Goal: Task Accomplishment & Management: Manage account settings

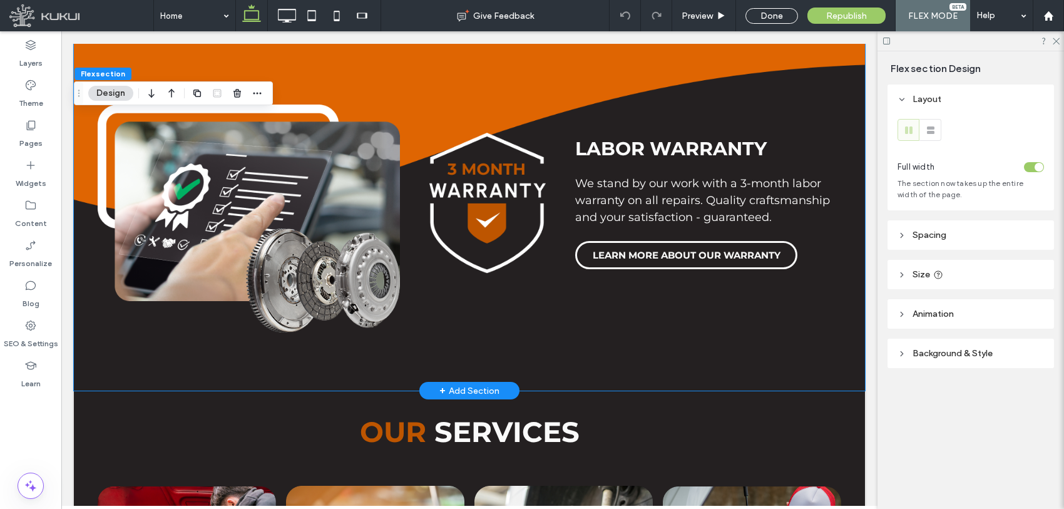
click at [702, 176] on span "We stand by our work with a 3-month labor warranty on all repairs. Quality craf…" at bounding box center [702, 200] width 255 height 48
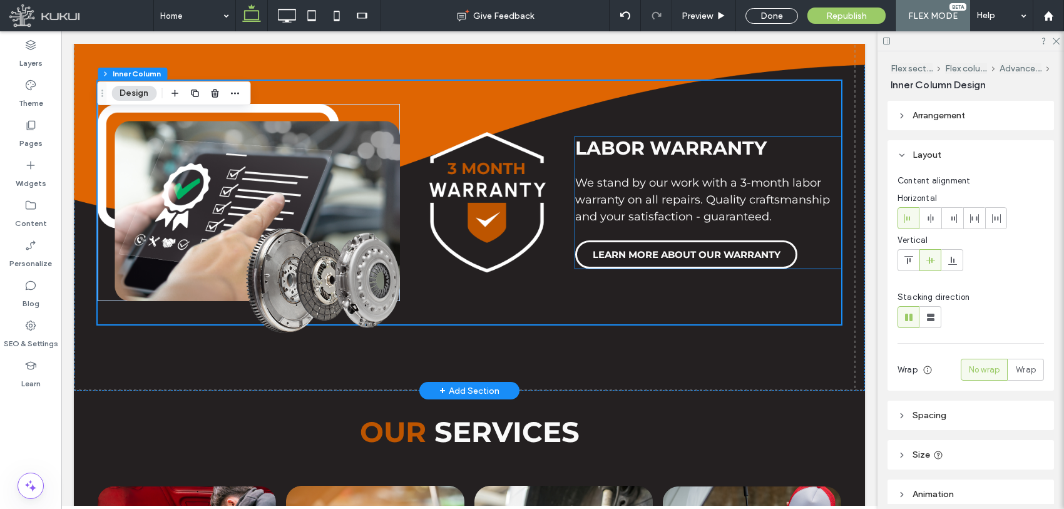
click at [735, 176] on span "We stand by our work with a 3-month labor warranty on all repairs. Quality craf…" at bounding box center [702, 200] width 255 height 48
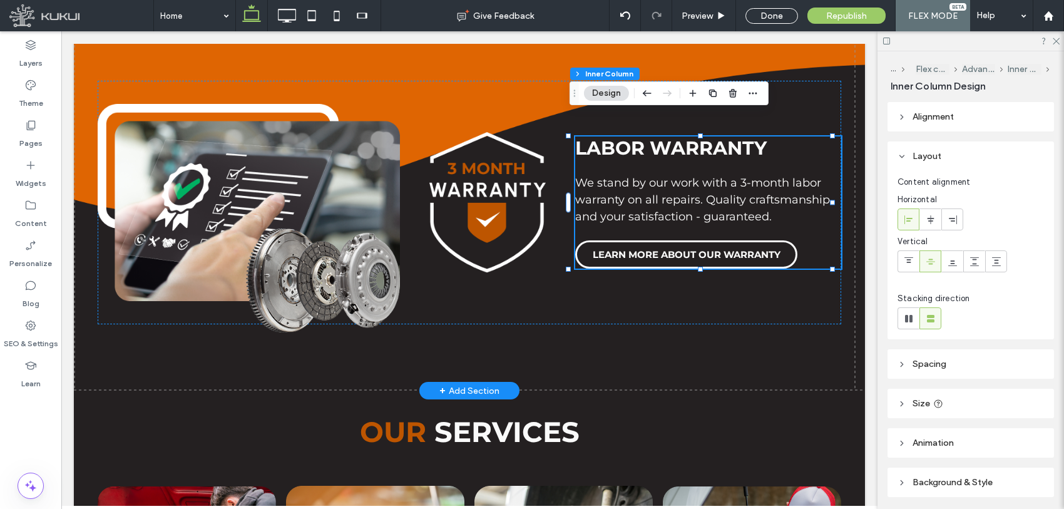
click at [735, 176] on span "We stand by our work with a 3-month labor warranty on all repairs. Quality craf…" at bounding box center [702, 200] width 255 height 48
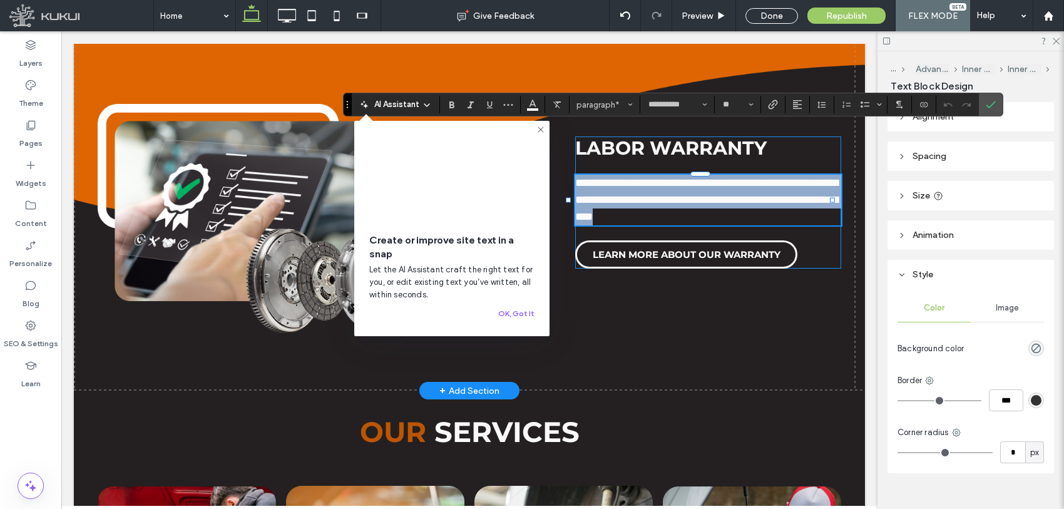
click at [738, 177] on span "**********" at bounding box center [706, 199] width 263 height 45
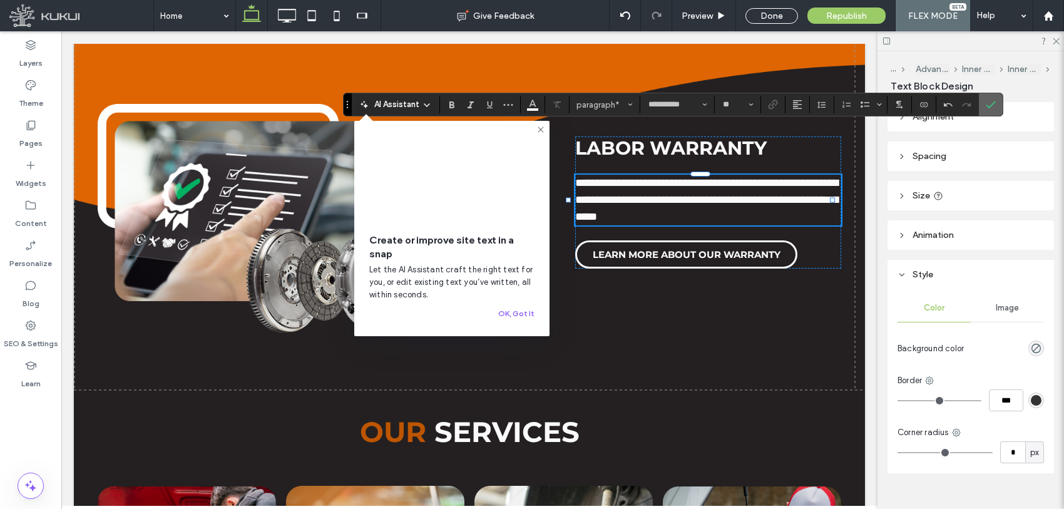
click at [989, 99] on span "Confirm" at bounding box center [989, 104] width 6 height 23
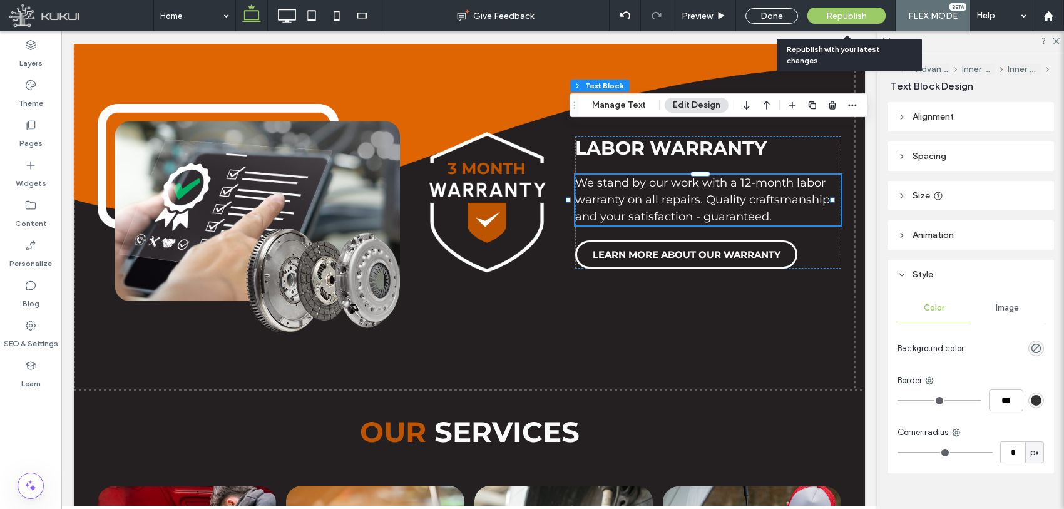
click at [830, 22] on div "Republish" at bounding box center [846, 16] width 78 height 16
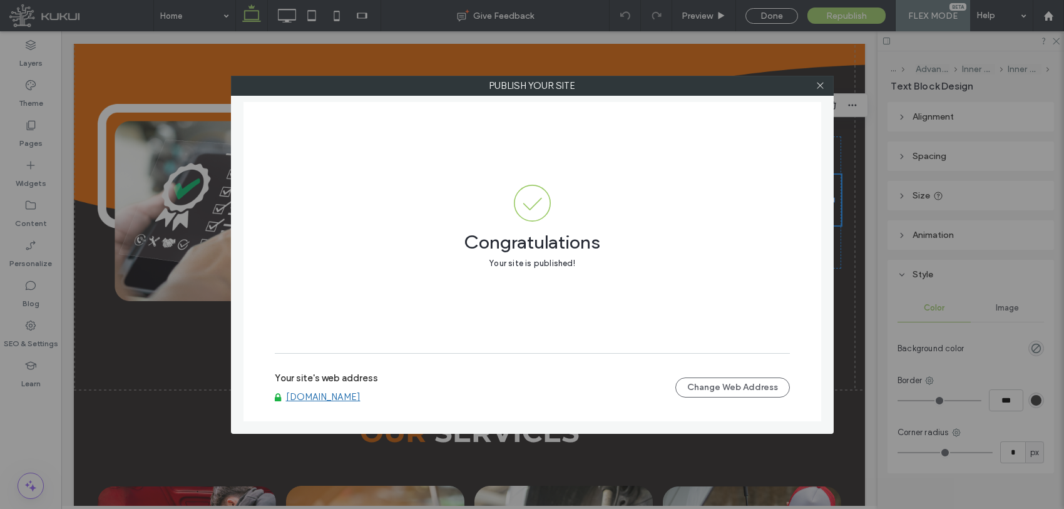
click at [360, 394] on link "www.nikosautomotiverepair.kukuiwebsite.com" at bounding box center [323, 396] width 74 height 11
click at [820, 86] on icon at bounding box center [819, 85] width 9 height 9
